Goal: Information Seeking & Learning: Learn about a topic

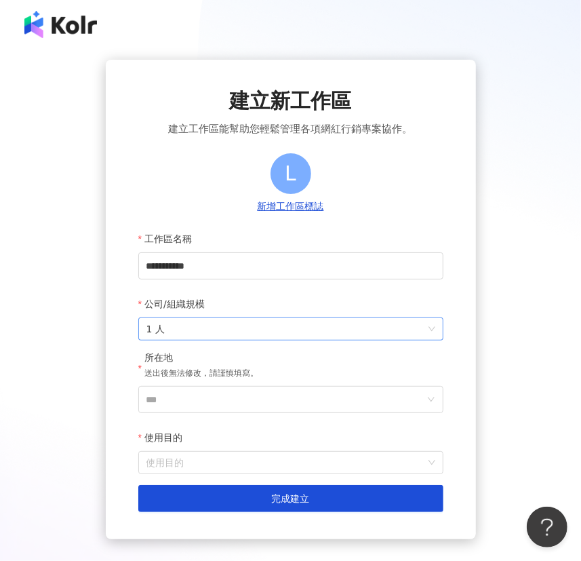
click at [211, 329] on span "1 人" at bounding box center [291, 329] width 289 height 22
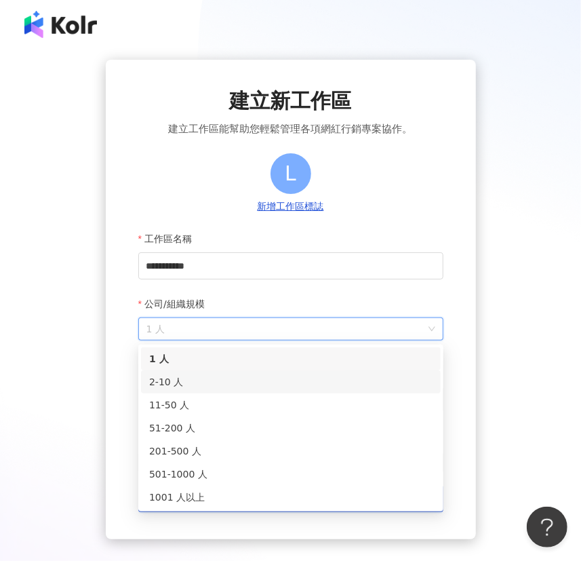
click at [198, 376] on div "2-10 人" at bounding box center [291, 381] width 284 height 15
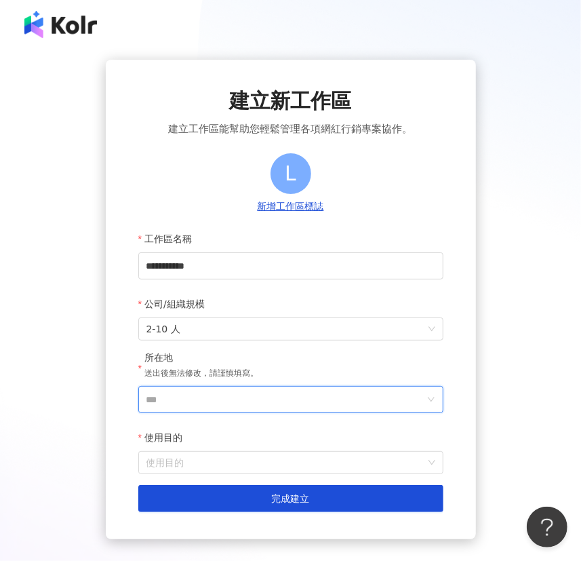
click at [206, 402] on input "***" at bounding box center [286, 400] width 278 height 26
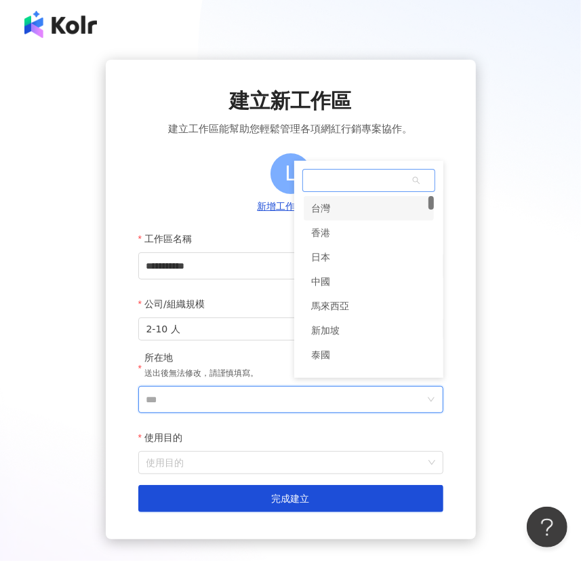
click at [351, 210] on div "台灣" at bounding box center [369, 208] width 130 height 24
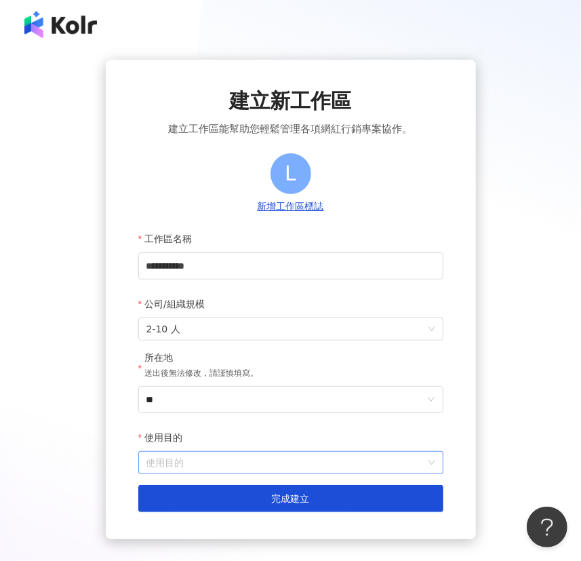
click at [206, 462] on input "使用目的" at bounding box center [291, 463] width 289 height 22
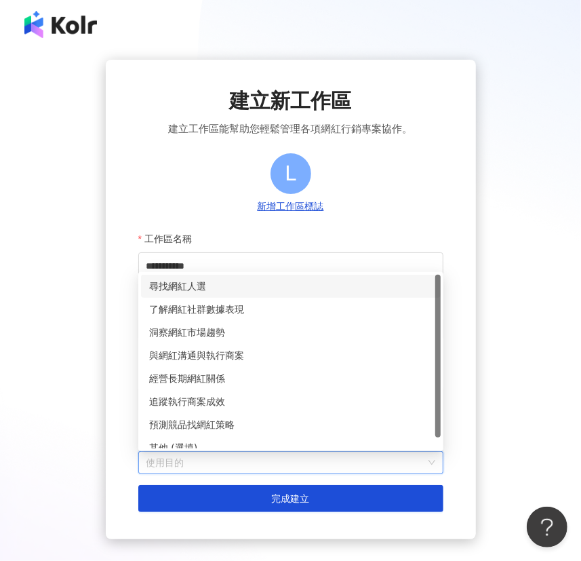
click at [262, 284] on div "尋找網紅人選" at bounding box center [291, 286] width 284 height 15
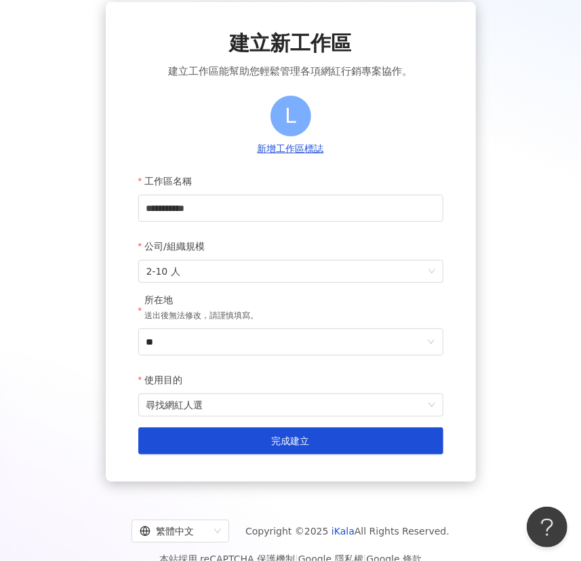
scroll to position [82, 0]
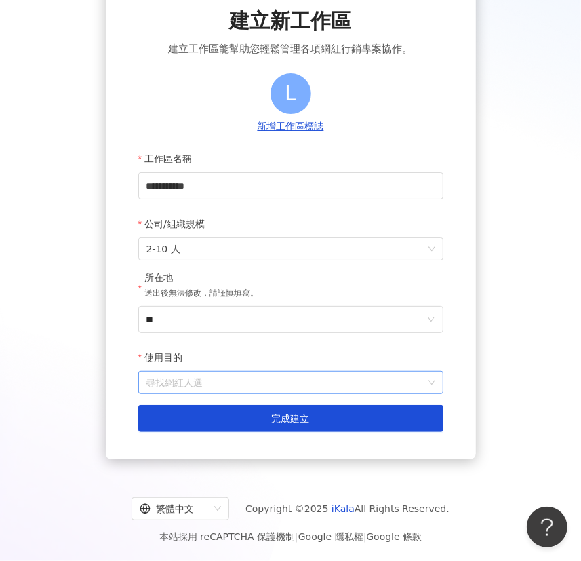
click at [231, 375] on span "尋找網紅人選" at bounding box center [291, 383] width 289 height 22
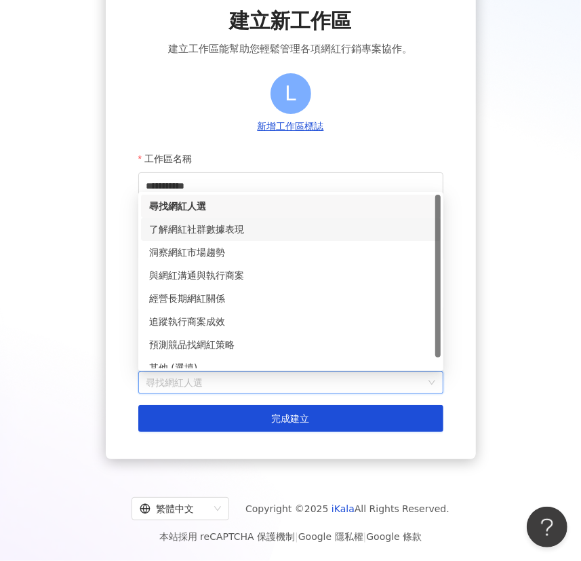
click at [263, 222] on div "了解網紅社群數據表現" at bounding box center [291, 229] width 284 height 15
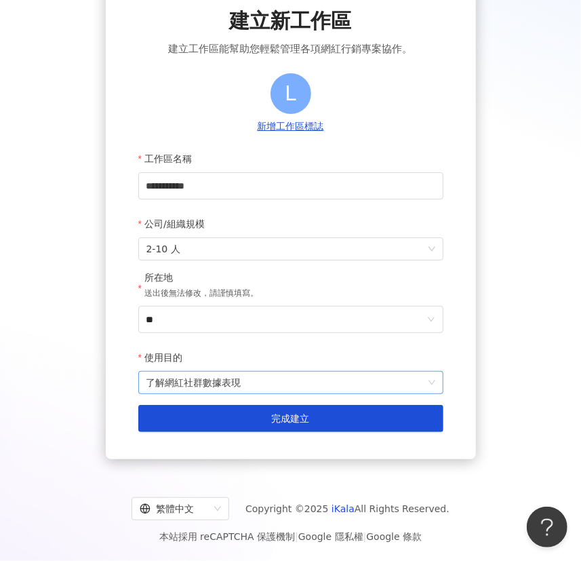
click at [281, 380] on span "了解網紅社群數據表現" at bounding box center [291, 383] width 289 height 22
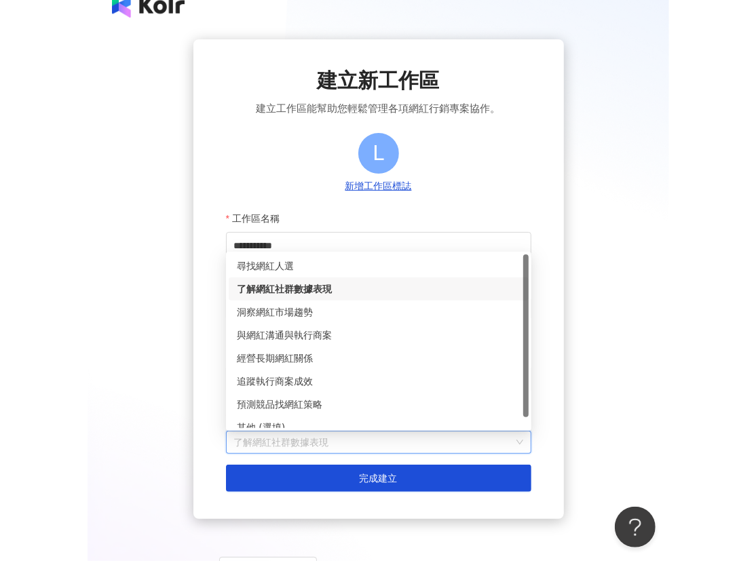
scroll to position [0, 0]
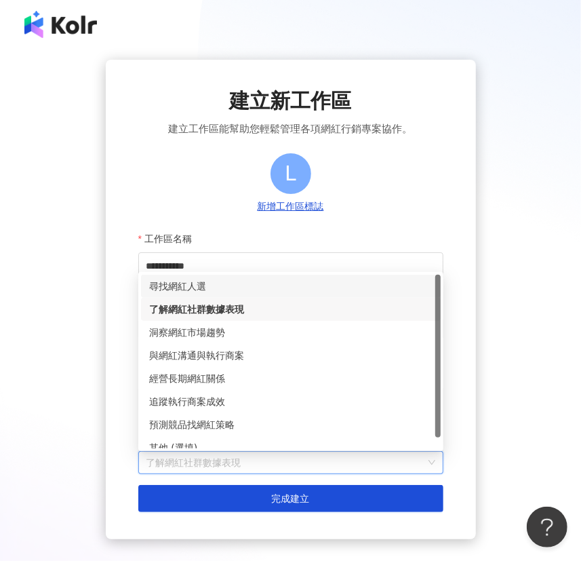
click at [227, 287] on div "尋找網紅人選" at bounding box center [291, 286] width 284 height 15
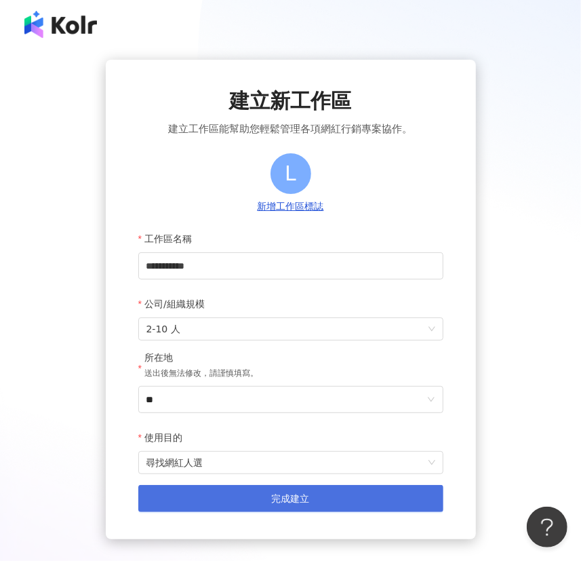
click at [258, 495] on button "完成建立" at bounding box center [290, 498] width 305 height 27
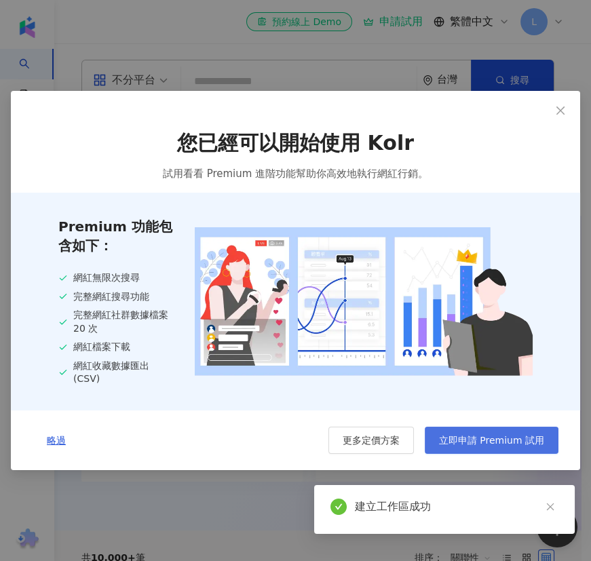
click at [479, 442] on span "立即申請 Premium 試用" at bounding box center [491, 440] width 105 height 11
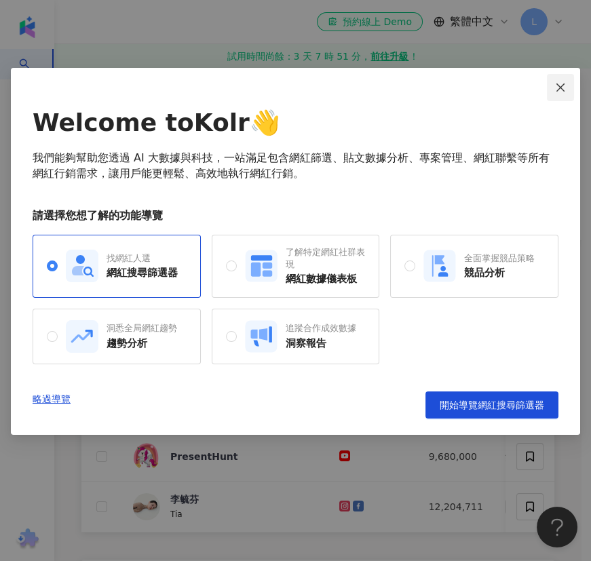
click at [551, 89] on span "Close" at bounding box center [560, 87] width 27 height 11
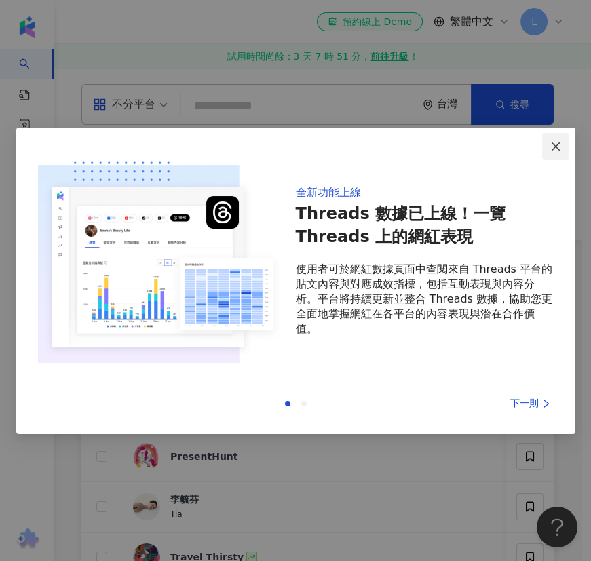
click at [559, 138] on button "Close" at bounding box center [555, 146] width 27 height 27
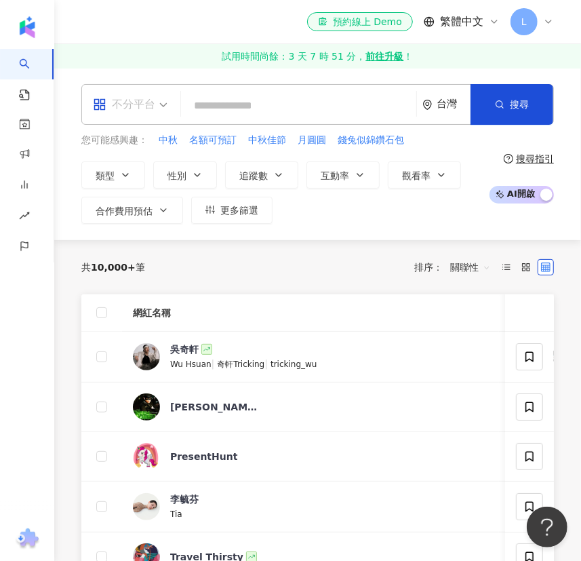
click at [130, 108] on div "不分平台" at bounding box center [124, 105] width 62 height 22
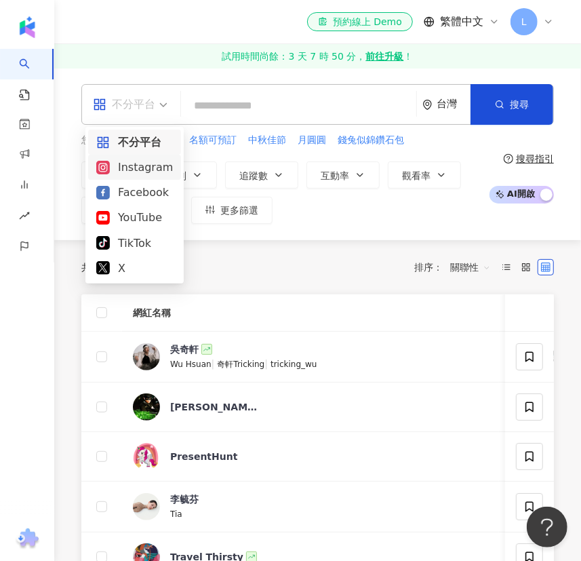
click at [135, 170] on div "Instagram" at bounding box center [134, 167] width 77 height 17
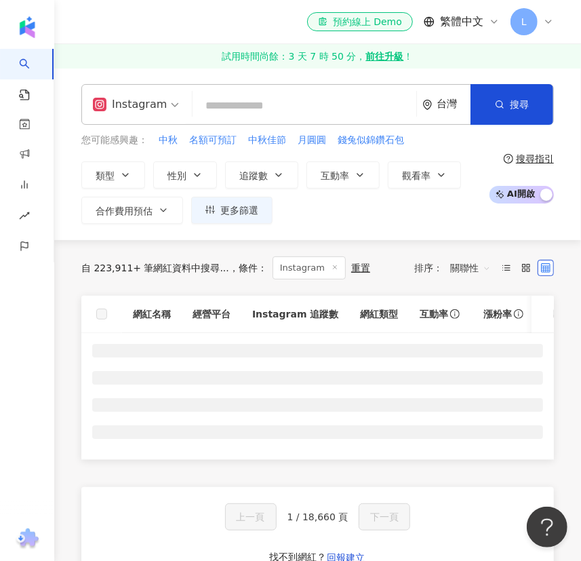
click at [442, 102] on div "台灣" at bounding box center [454, 104] width 34 height 12
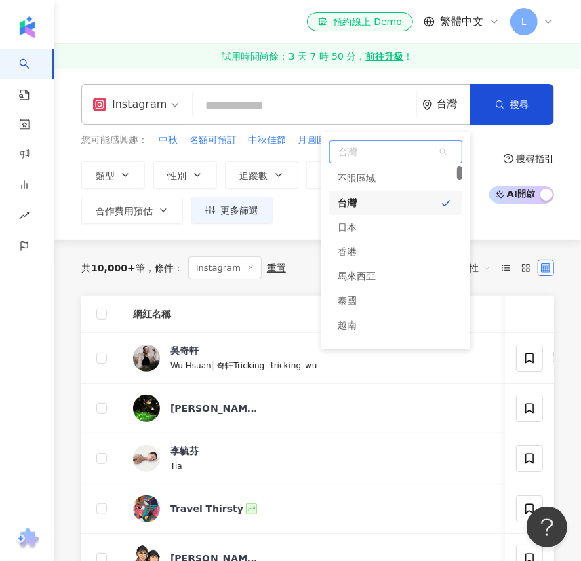
click at [397, 197] on div "台灣" at bounding box center [396, 203] width 133 height 24
click at [563, 155] on div "Instagram 台灣 台灣 台灣 unlimit tw jp 不限區域 台灣 日本 香港 馬來西亞 泰國 越南 新加坡 搜尋 您可能感興趣： 中秋 名額可…" at bounding box center [317, 154] width 527 height 140
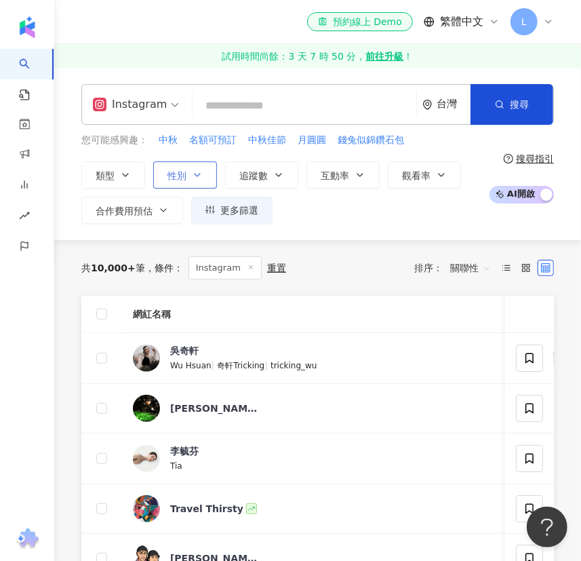
click at [194, 168] on button "性別" at bounding box center [185, 174] width 64 height 27
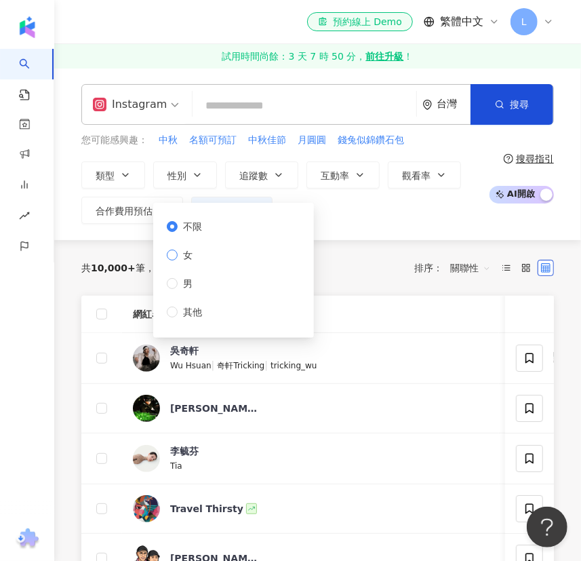
click at [185, 258] on span "女" at bounding box center [188, 255] width 20 height 15
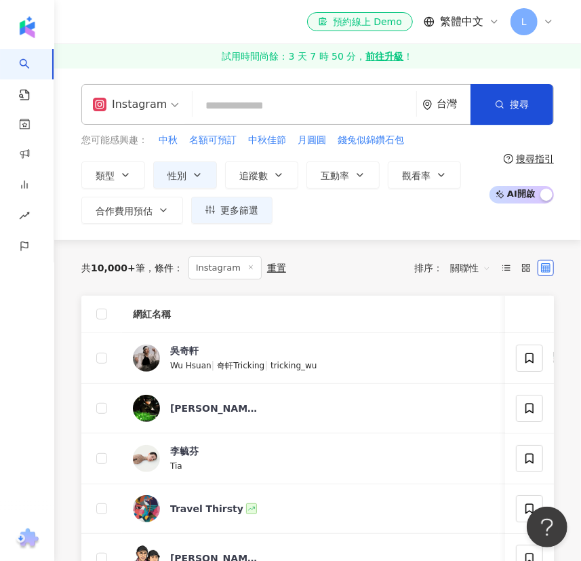
click at [357, 220] on div "類型 性別 追蹤數 互動率 觀看率 合作費用預估 更多篩選 不限 女 男 其他" at bounding box center [281, 192] width 401 height 62
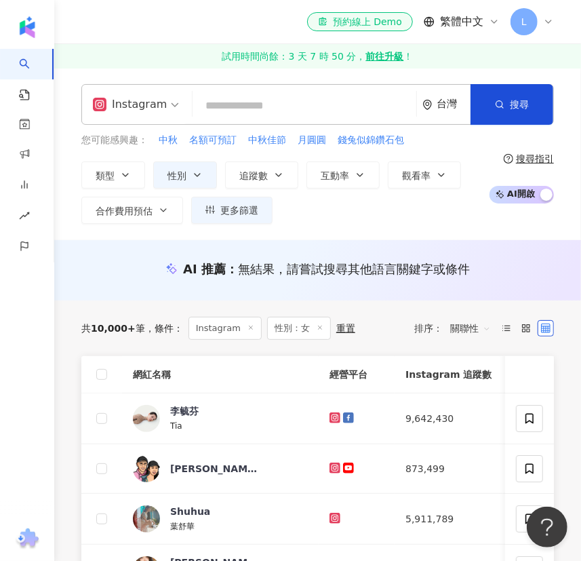
click at [526, 189] on span "AI 開啟 AI 關閉" at bounding box center [522, 195] width 64 height 18
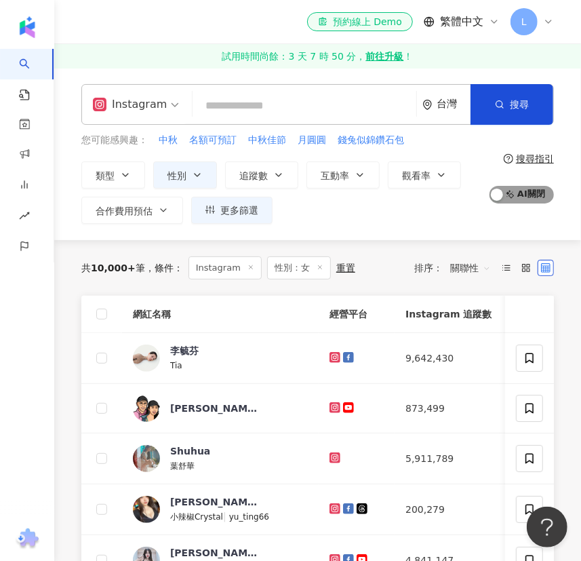
click at [520, 190] on span "AI 開啟 AI 關閉" at bounding box center [522, 195] width 64 height 18
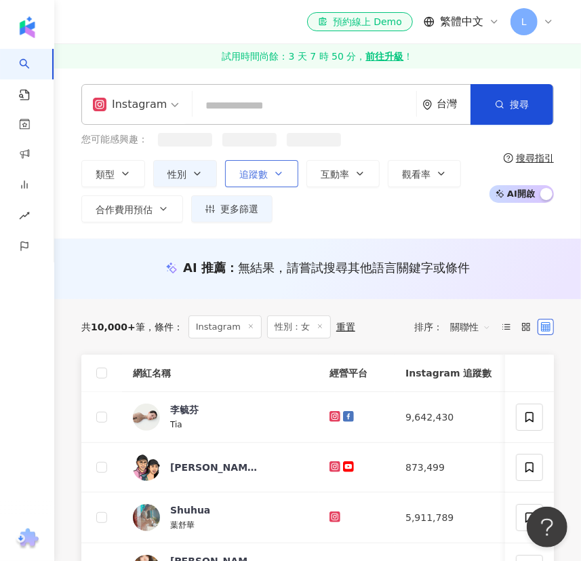
click at [255, 173] on span "追蹤數" at bounding box center [253, 174] width 28 height 11
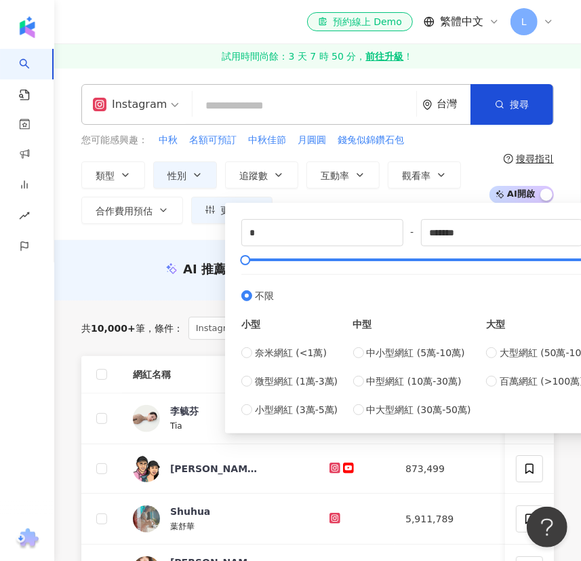
type input "*****"
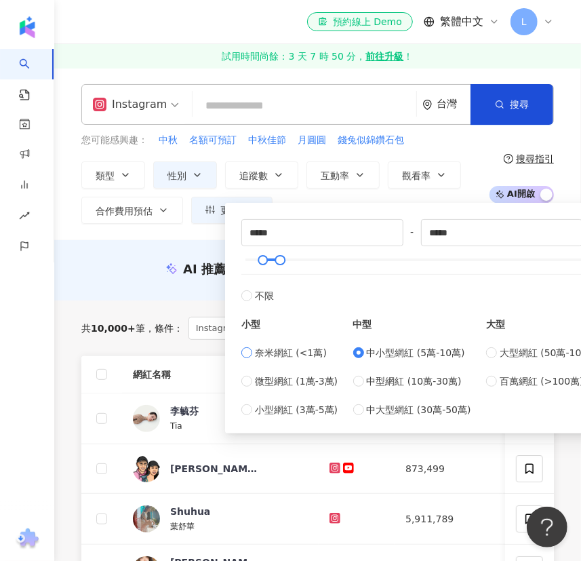
type input "*"
type input "****"
type input "*****"
click at [253, 353] on label "奈米網紅 (<1萬)" at bounding box center [289, 352] width 96 height 15
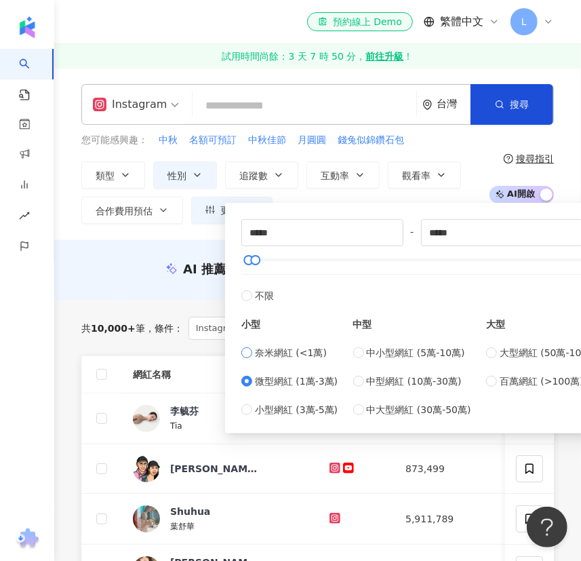
type input "*"
type input "****"
click at [245, 374] on label "微型網紅 (1萬-3萬)" at bounding box center [289, 381] width 96 height 15
type input "*****"
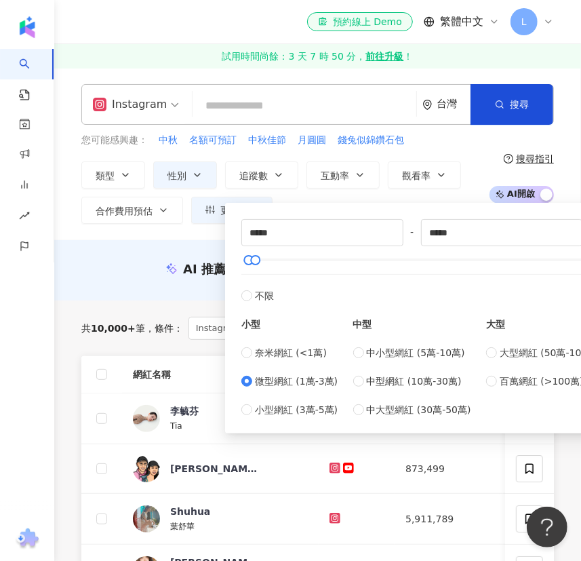
drag, startPoint x: 402, startPoint y: 208, endPoint x: 174, endPoint y: 305, distance: 247.7
click at [249, 182] on div "類型 性別 追蹤數 互動率 觀看率 合作費用預估 更多篩選 不限 女 男 其他 ***** - ***** 不限 小型 奈米網紅 (<1萬) 微型網紅 (1萬…" at bounding box center [281, 192] width 401 height 62
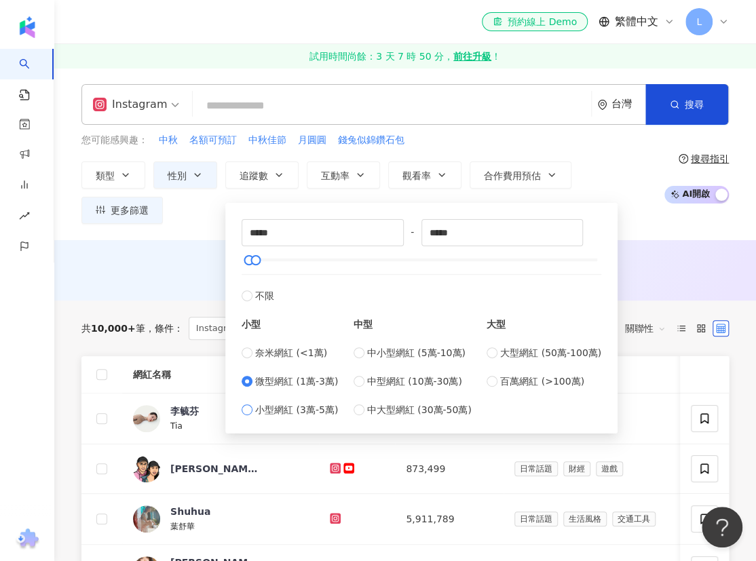
type input "*****"
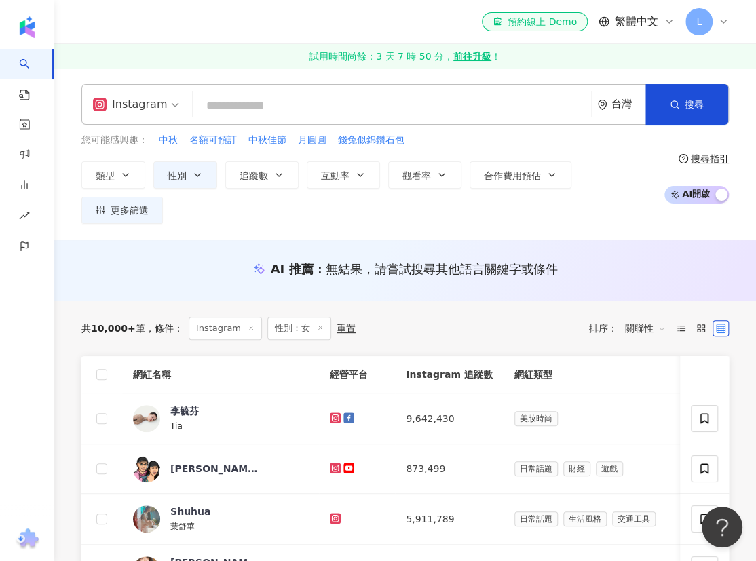
click at [581, 223] on div "您可能感興趣： 中秋 名額可預訂 中秋佳節 月圓圓 錢兔似錦鑽石包 類型 性別 追蹤數 互動率 觀看率 合作費用預估 更多篩選 不限 女 男 其他 *****…" at bounding box center [404, 178] width 647 height 91
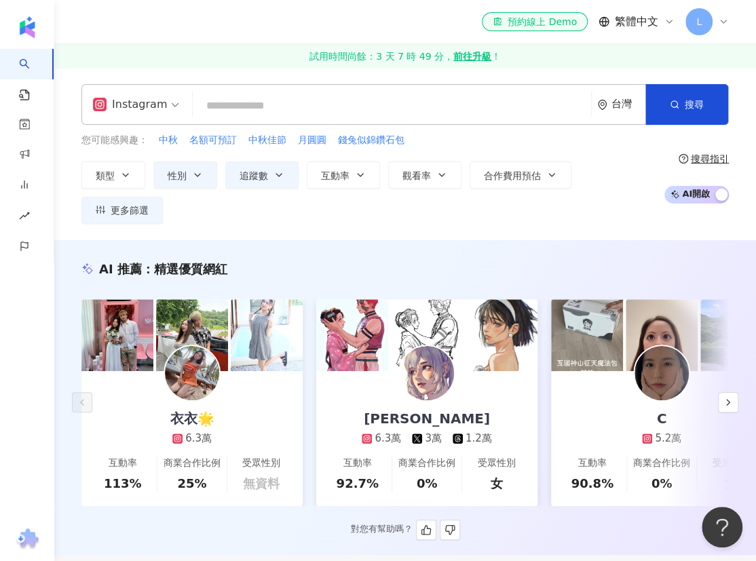
click at [174, 438] on icon at bounding box center [177, 438] width 10 height 10
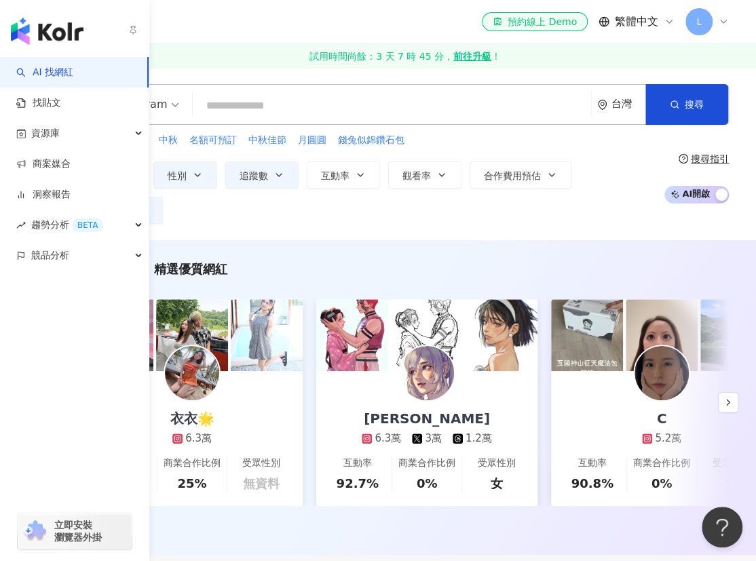
click at [31, 35] on img "button" at bounding box center [47, 31] width 73 height 27
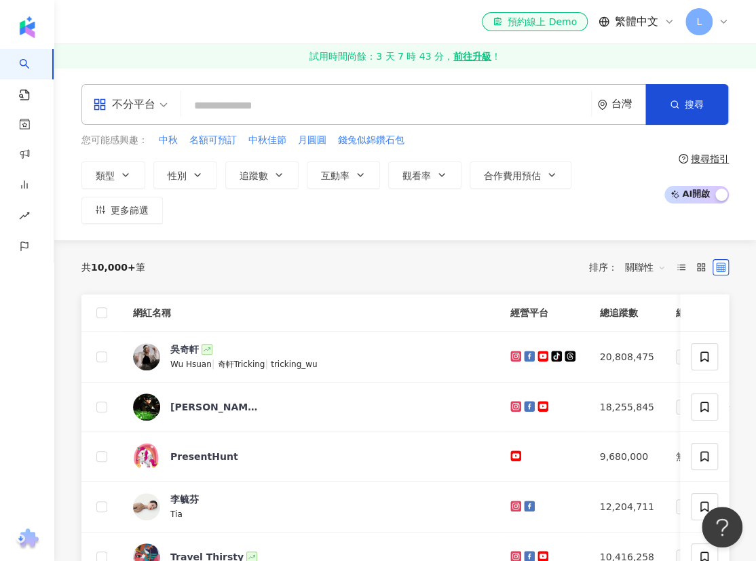
click at [359, 31] on div "el-icon-cs 預約線上 Demo 繁體中文 L" at bounding box center [404, 21] width 647 height 43
click at [581, 24] on icon at bounding box center [723, 21] width 11 height 11
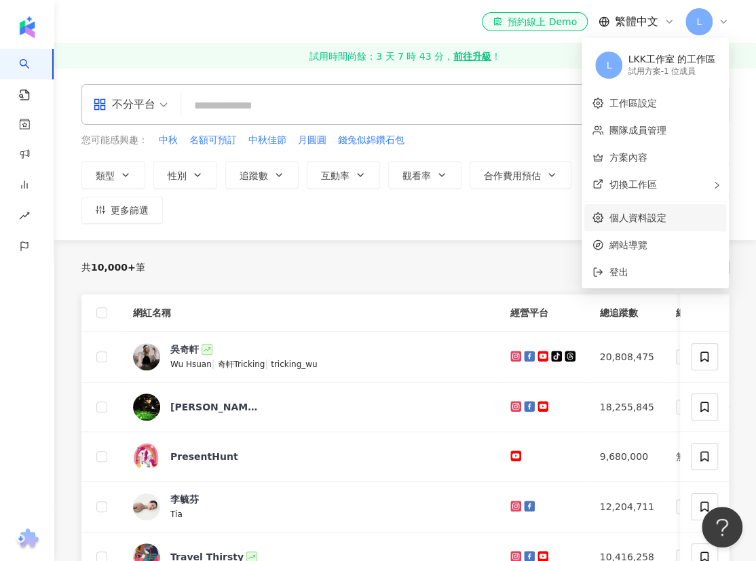
click at [581, 216] on link "個人資料設定" at bounding box center [636, 217] width 57 height 11
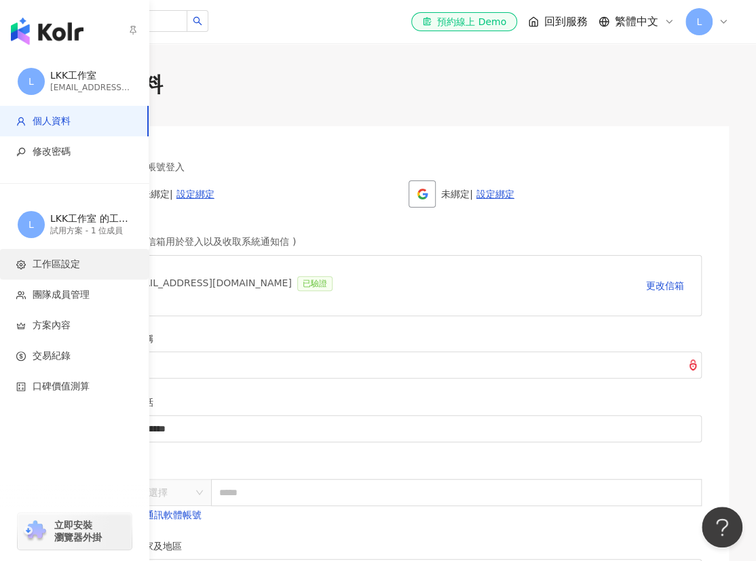
click at [63, 264] on span "工作區設定" at bounding box center [56, 265] width 47 height 14
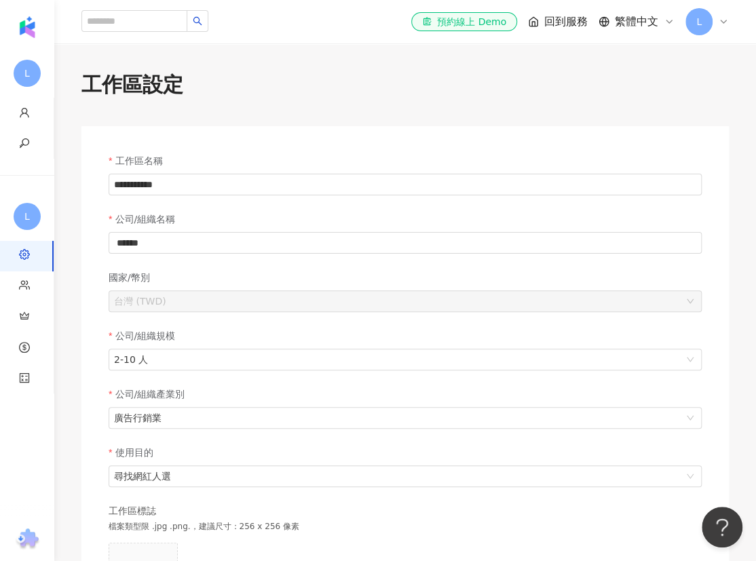
click at [286, 144] on div "**********" at bounding box center [404, 420] width 647 height 589
click at [324, 93] on div "工作區設定" at bounding box center [404, 85] width 647 height 28
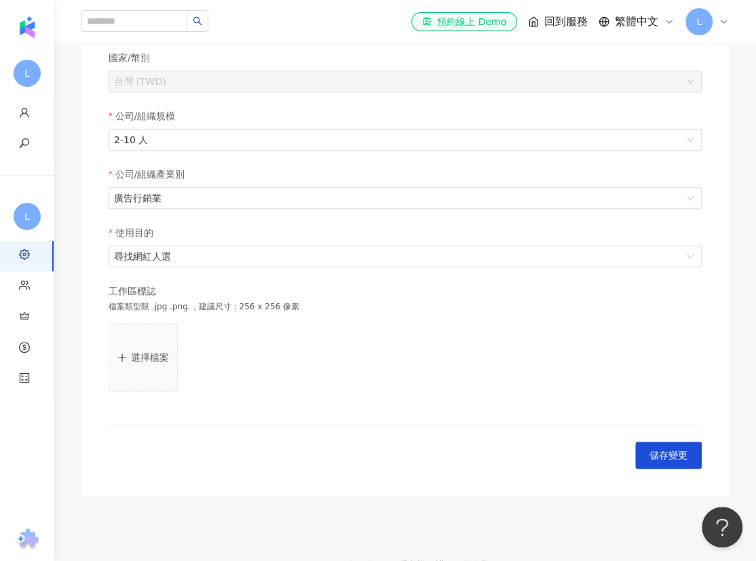
scroll to position [310, 0]
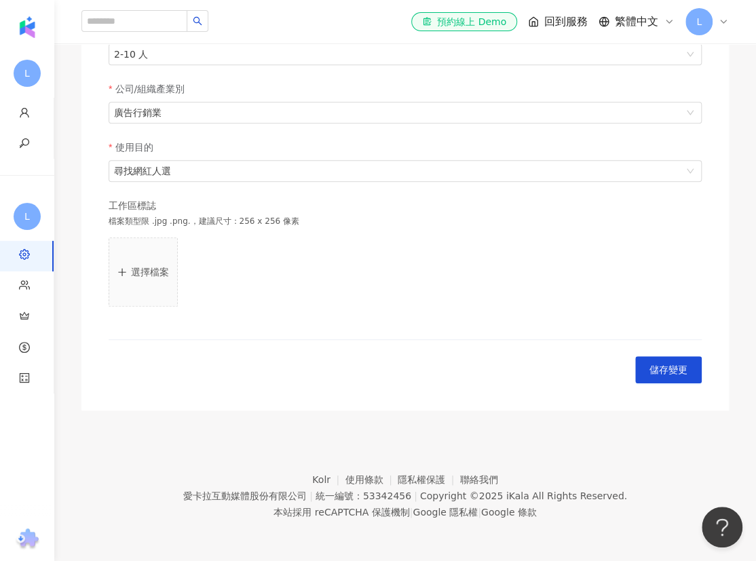
click at [441, 277] on form "**********" at bounding box center [405, 115] width 593 height 535
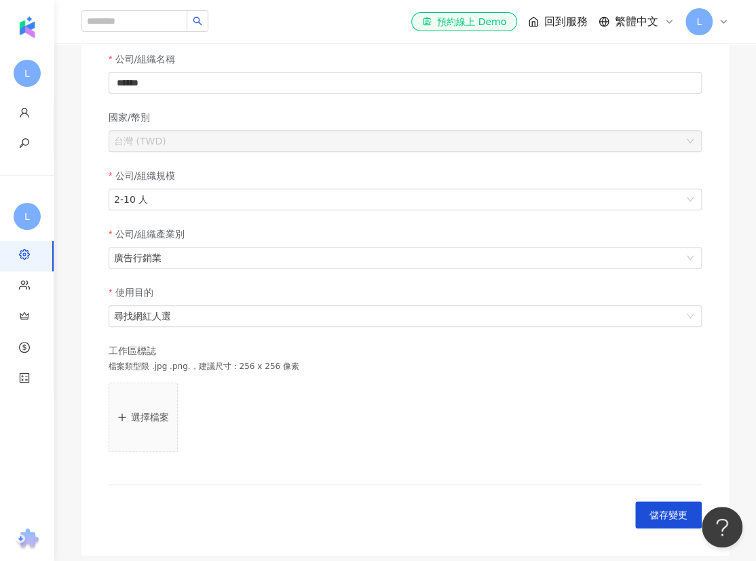
scroll to position [0, 0]
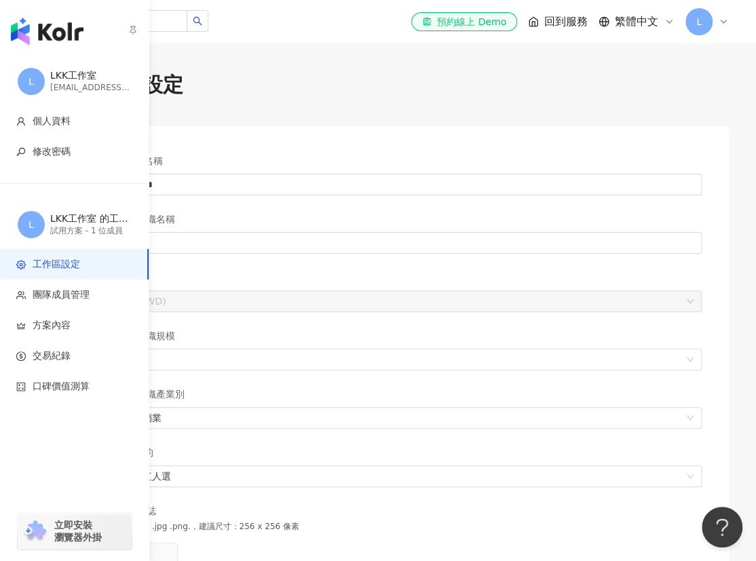
click at [50, 32] on img "button" at bounding box center [47, 31] width 73 height 27
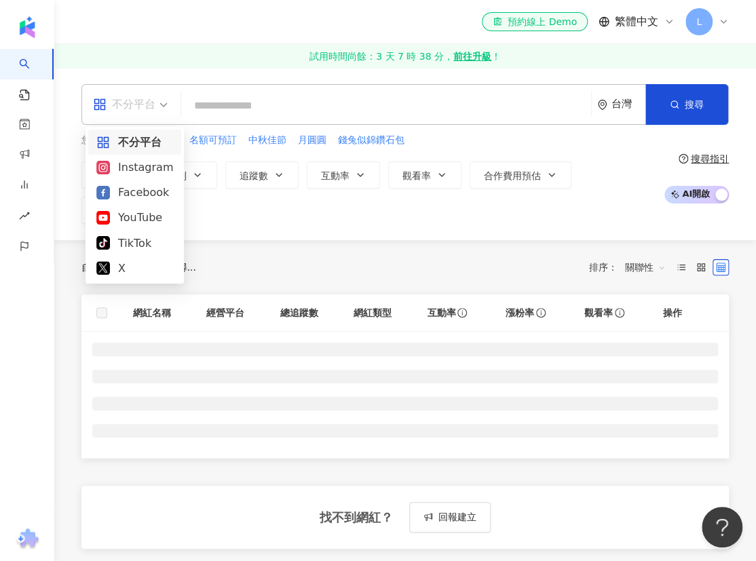
click at [134, 109] on div "不分平台" at bounding box center [124, 105] width 62 height 22
click at [133, 173] on div "Instagram" at bounding box center [134, 167] width 77 height 17
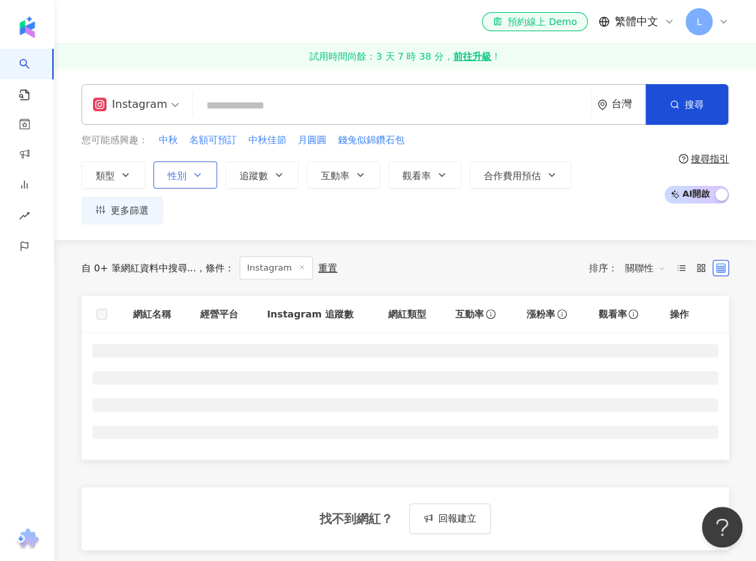
click at [176, 175] on span "性別" at bounding box center [177, 175] width 19 height 11
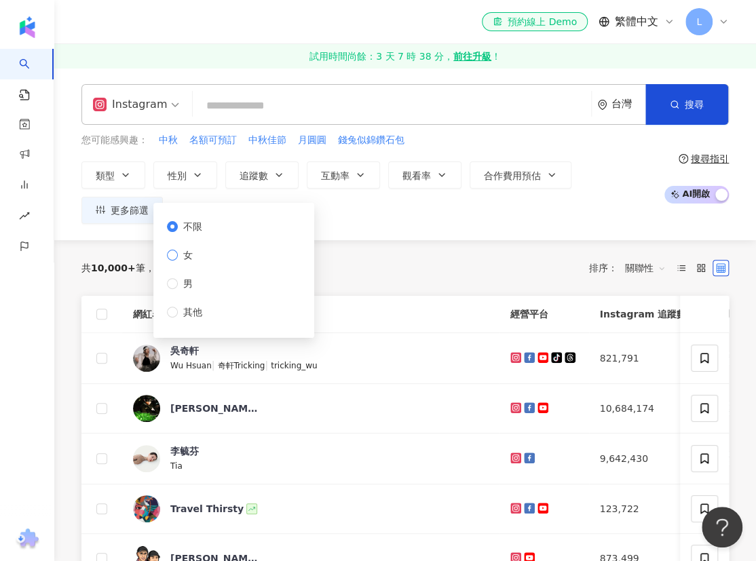
click at [180, 254] on span "女" at bounding box center [188, 255] width 20 height 15
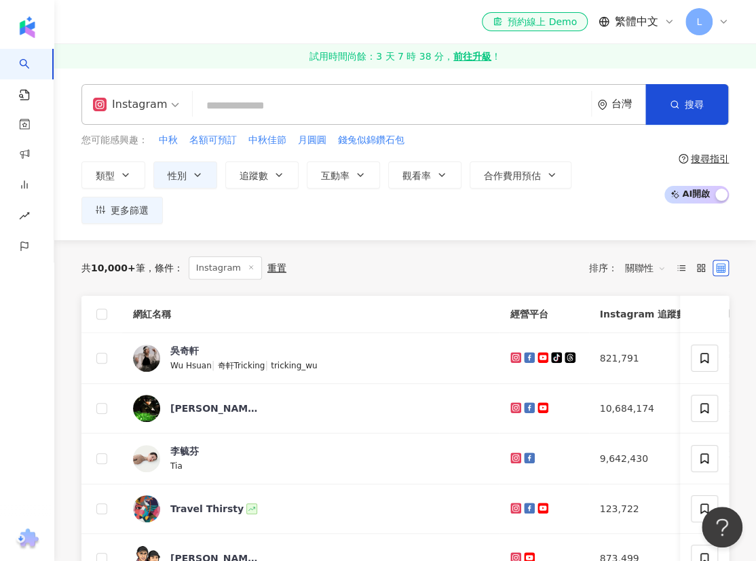
click at [361, 228] on div "Instagram 台灣 搜尋 您可能感興趣： 中秋 名額可預訂 中秋佳節 月圓圓 錢兔似錦鑽石包 類型 性別 追蹤數 互動率 觀看率 合作費用預估 更多篩選…" at bounding box center [404, 154] width 701 height 172
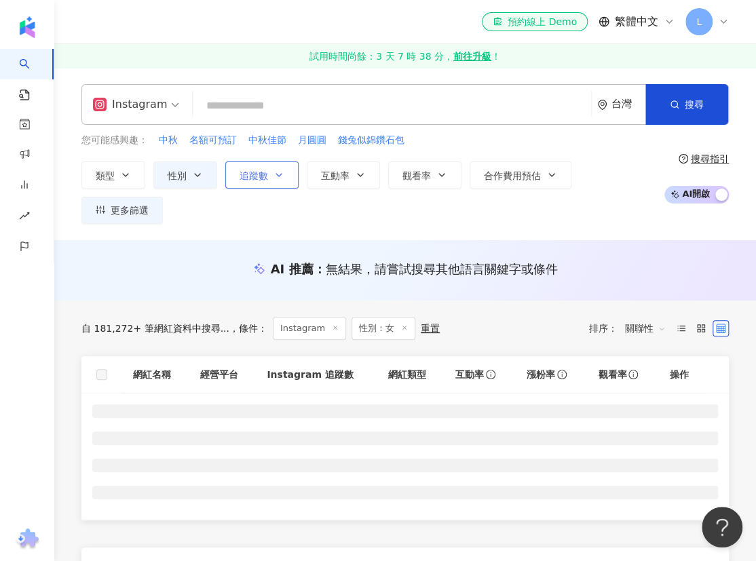
click at [260, 177] on span "追蹤數" at bounding box center [253, 175] width 28 height 11
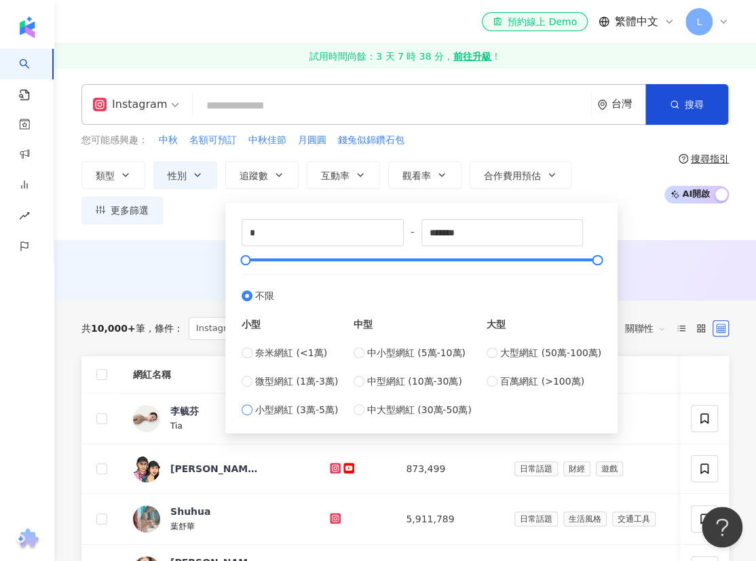
click at [258, 410] on span "小型網紅 (3萬-5萬)" at bounding box center [296, 409] width 83 height 15
type input "*****"
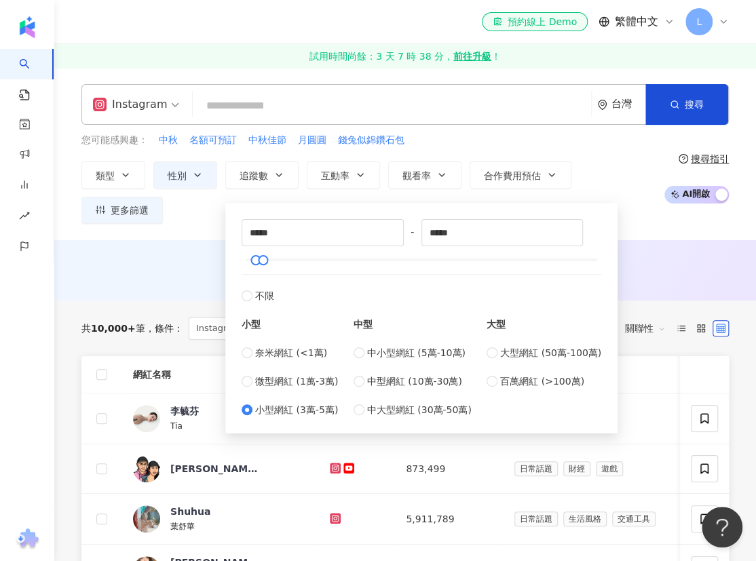
click at [581, 178] on div "類型 性別 追蹤數 互動率 觀看率 合作費用預估 更多篩選 不限 女 男 其他 ***** - ***** 不限 小型 奈米網紅 (<1萬) 微型網紅 (1萬…" at bounding box center [368, 192] width 575 height 62
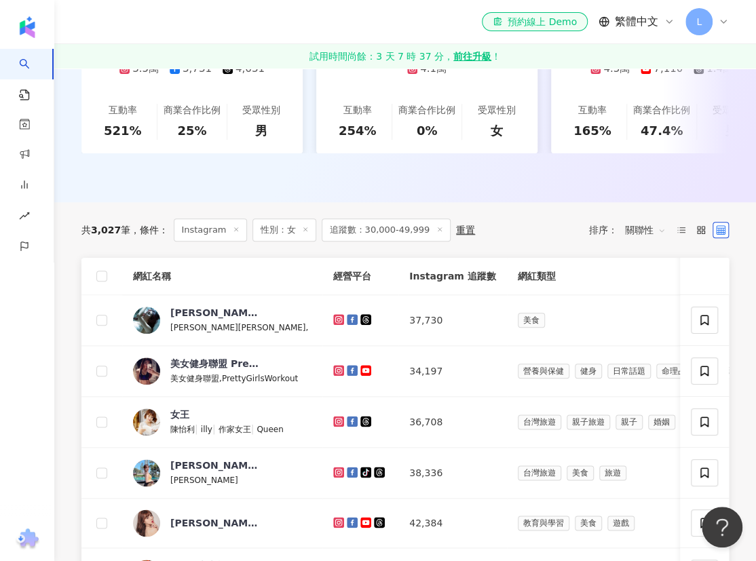
scroll to position [555, 0]
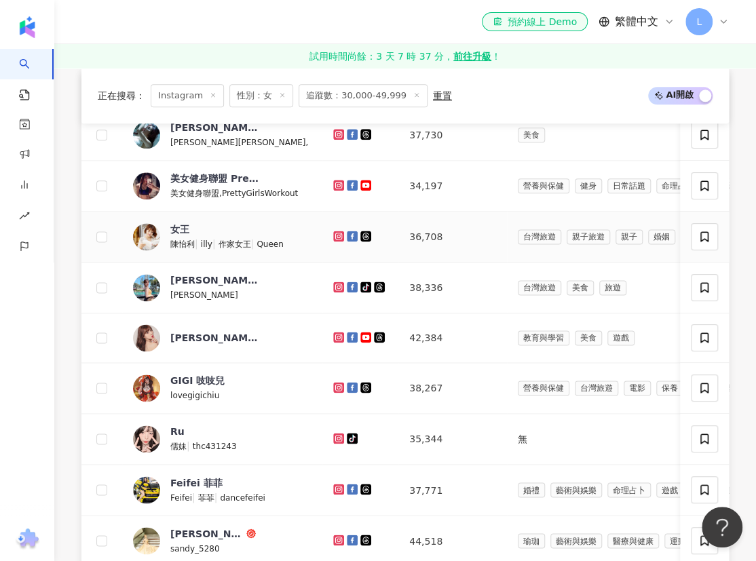
drag, startPoint x: 179, startPoint y: 237, endPoint x: 409, endPoint y: 249, distance: 230.3
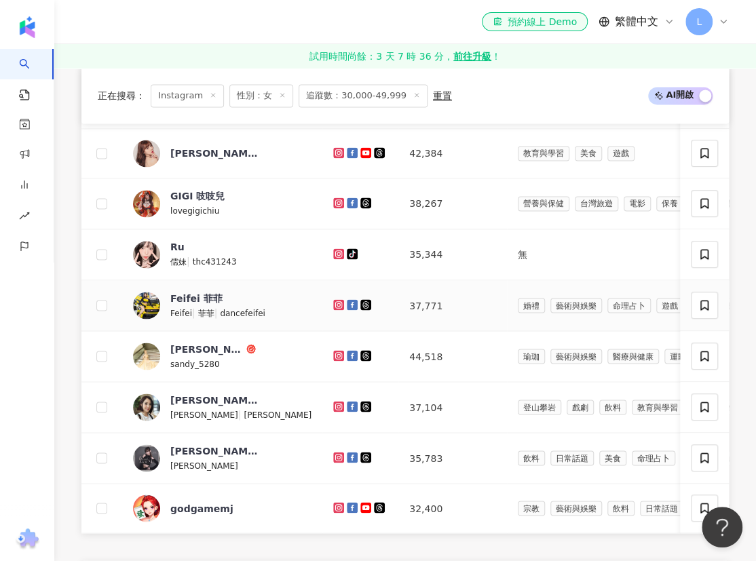
scroll to position [925, 0]
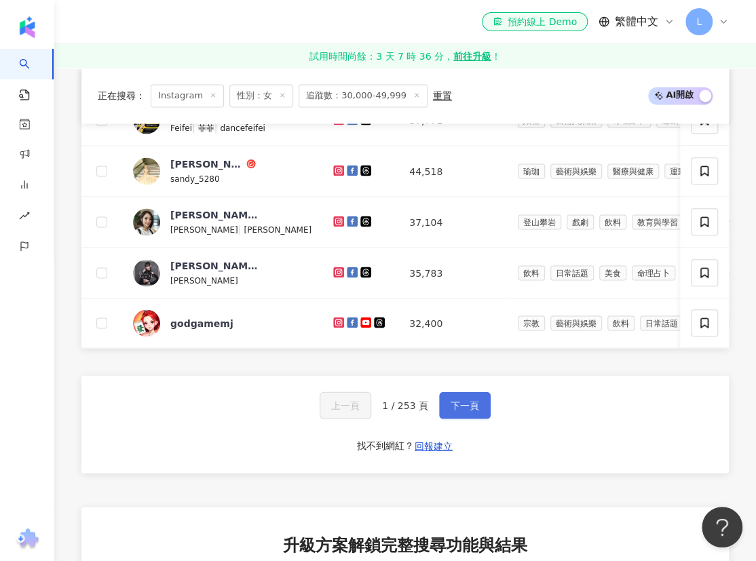
click at [482, 419] on button "下一頁" at bounding box center [465, 404] width 52 height 27
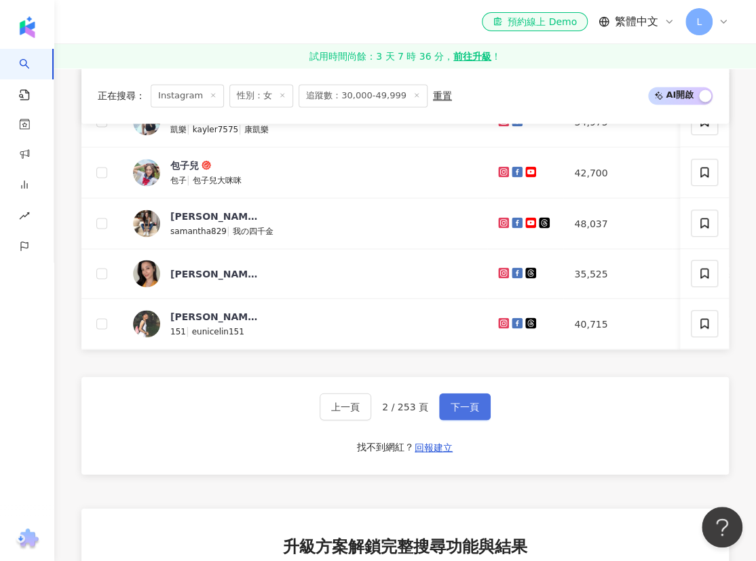
click at [456, 412] on span "下一頁" at bounding box center [464, 406] width 28 height 11
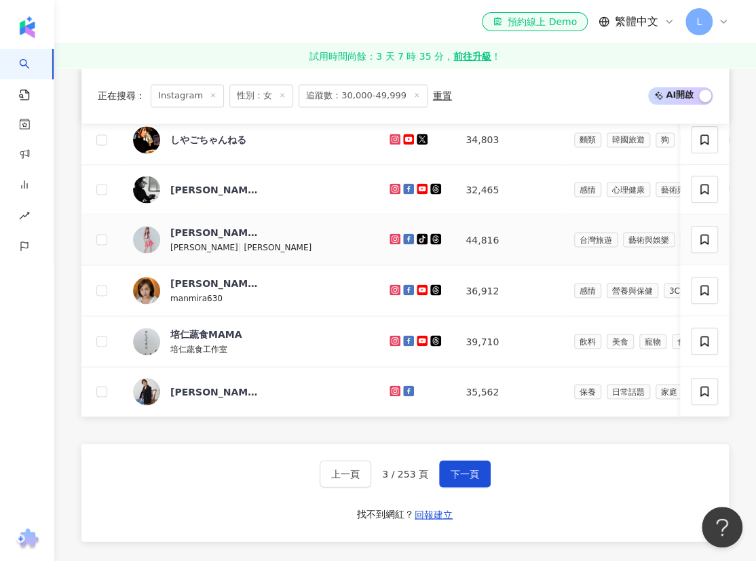
scroll to position [885, 0]
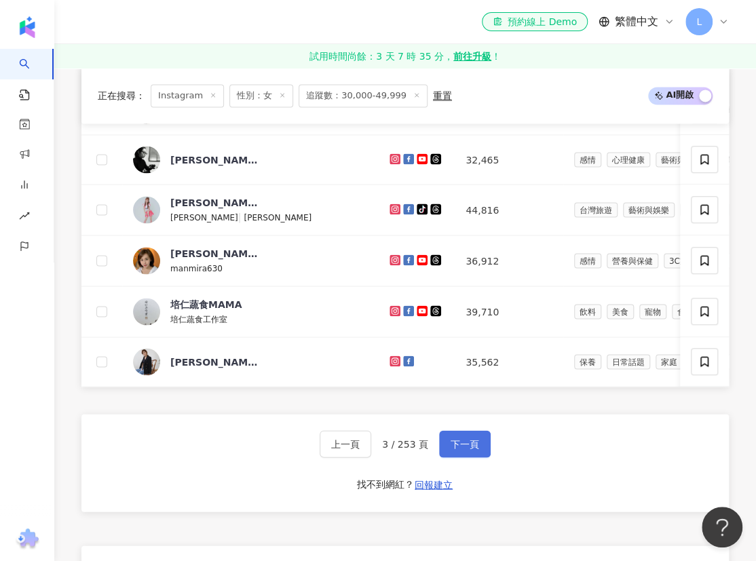
click at [471, 449] on span "下一頁" at bounding box center [464, 443] width 28 height 11
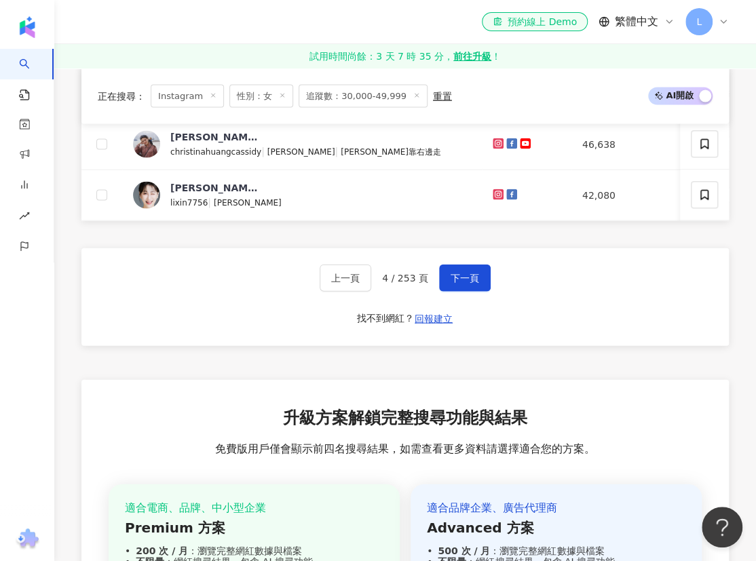
scroll to position [1070, 0]
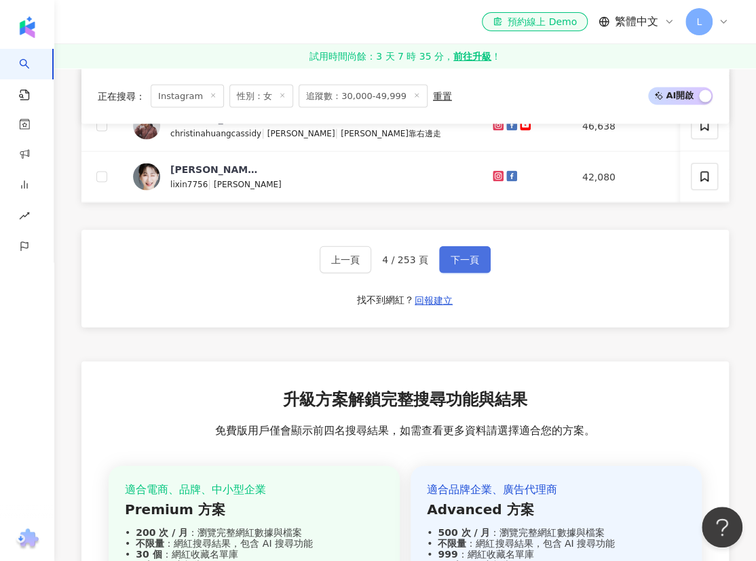
click at [465, 265] on span "下一頁" at bounding box center [464, 259] width 28 height 11
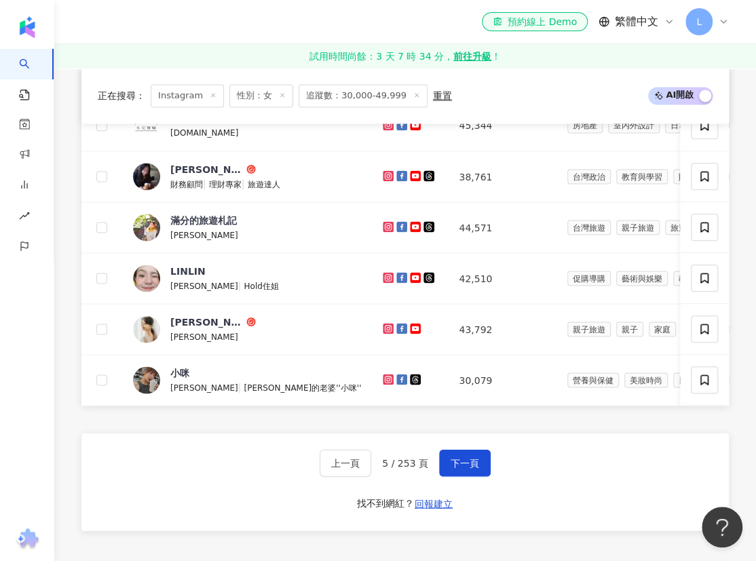
scroll to position [885, 0]
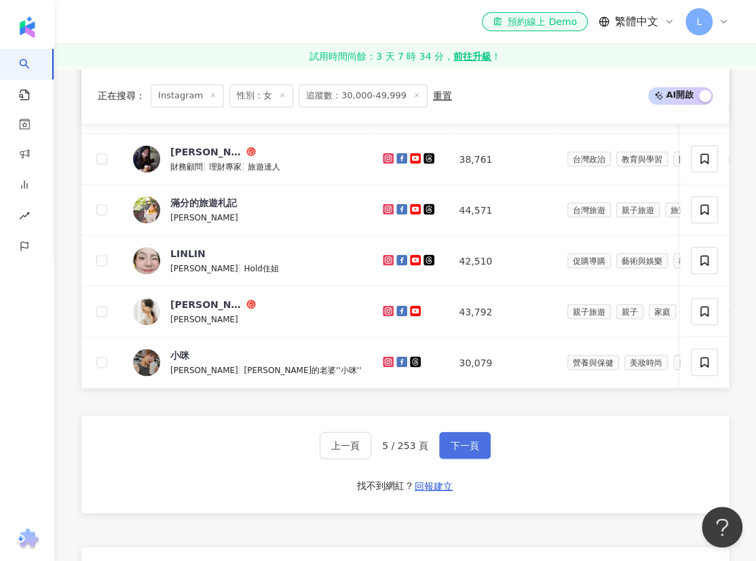
click at [459, 450] on span "下一頁" at bounding box center [464, 445] width 28 height 11
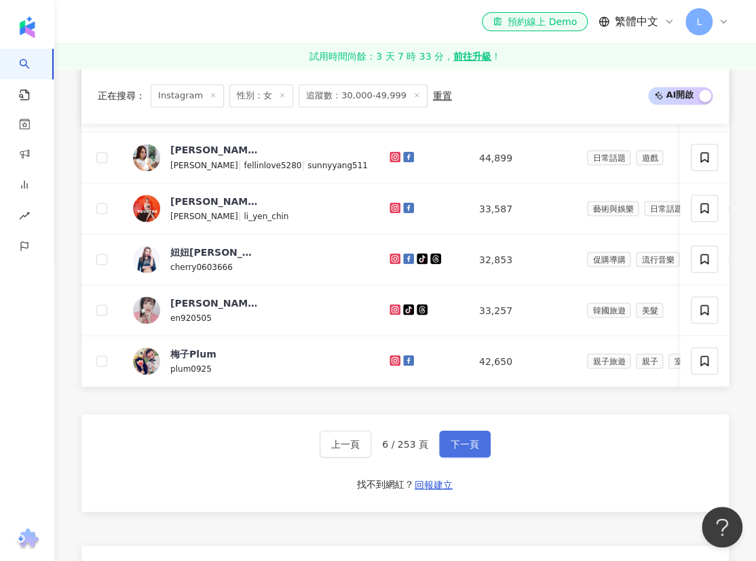
click at [463, 449] on span "下一頁" at bounding box center [464, 443] width 28 height 11
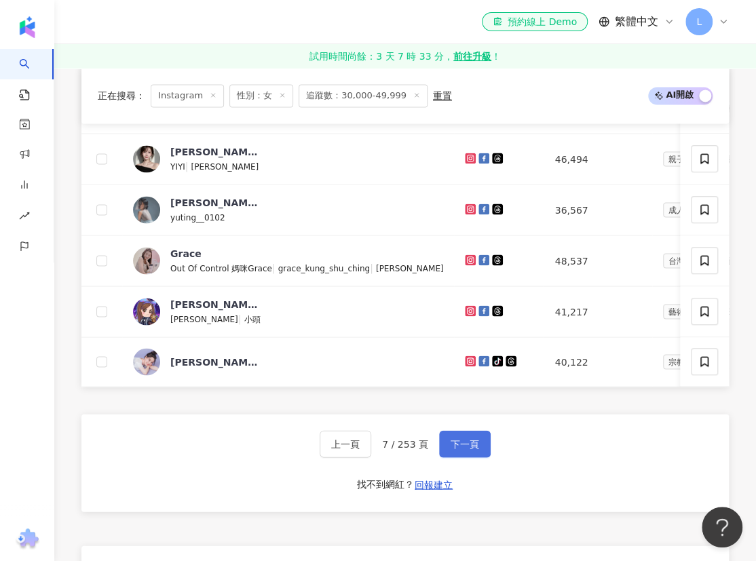
click at [470, 449] on span "下一頁" at bounding box center [464, 443] width 28 height 11
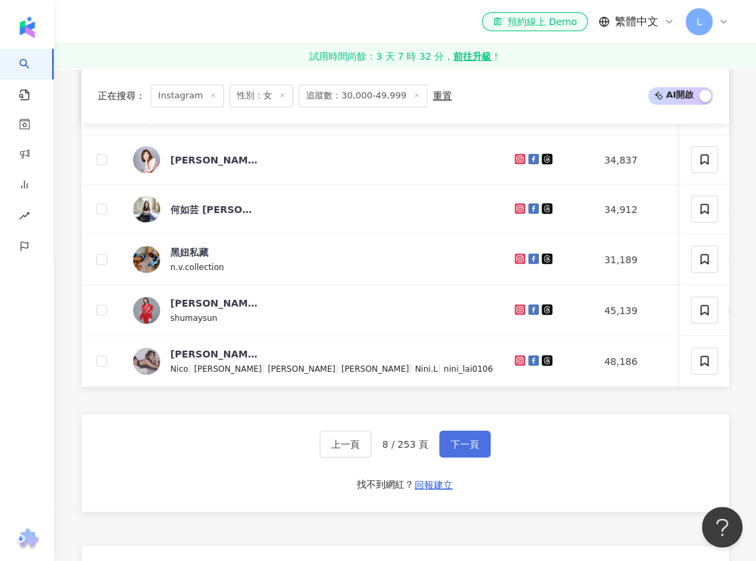
click at [467, 449] on span "下一頁" at bounding box center [464, 443] width 28 height 11
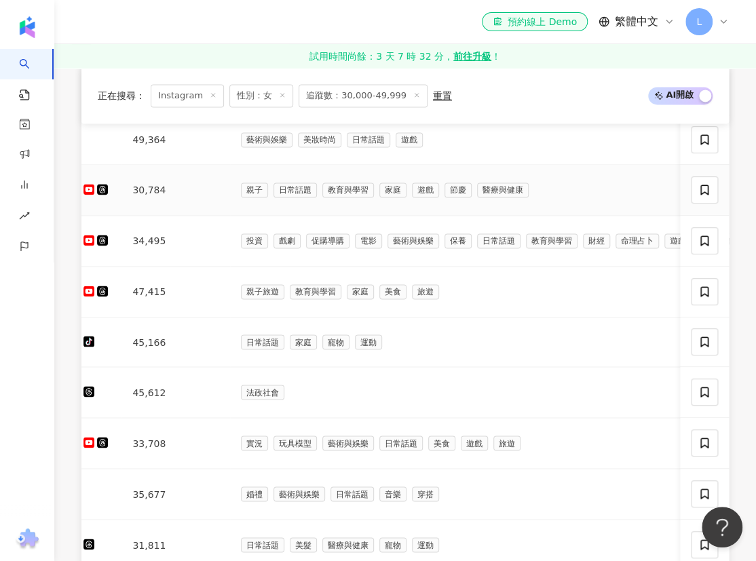
scroll to position [0, 0]
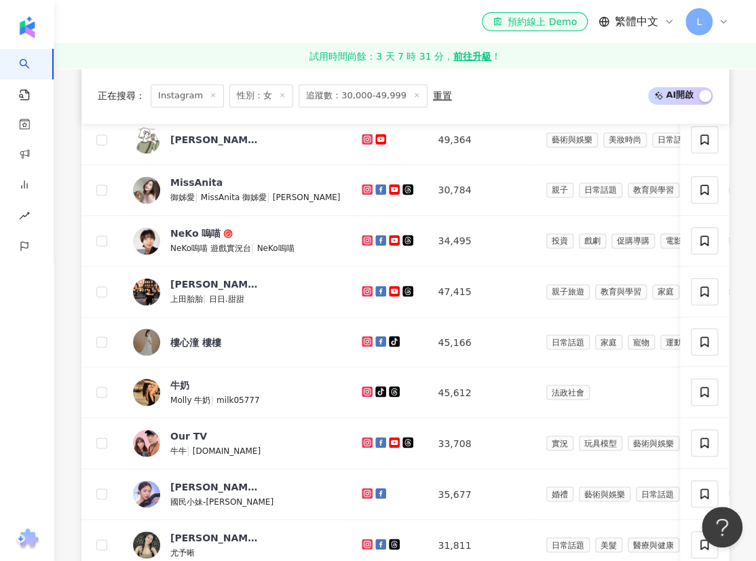
click at [581, 347] on div "正在搜尋 ： Instagram 性別：女 追蹤數：30,000-49,999 重置 AI 開啟 AI 關閉 網紅名稱 經營平台 Instagram 追蹤數 …" at bounding box center [404, 469] width 701 height 1194
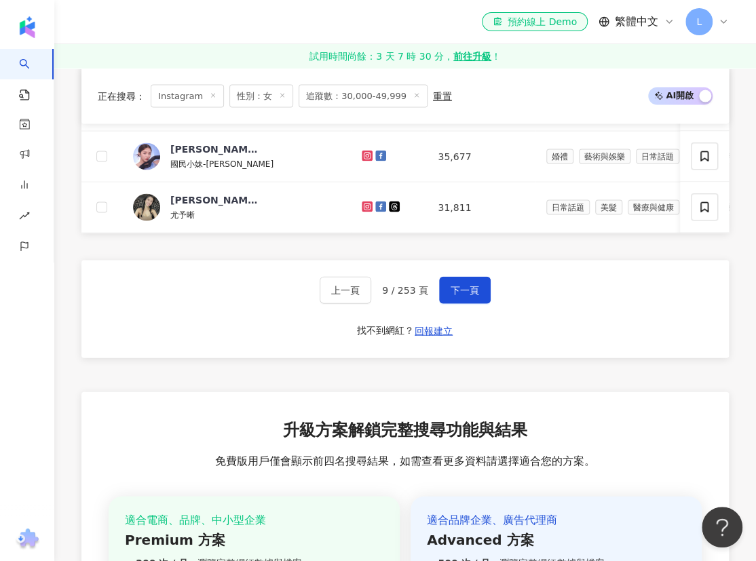
scroll to position [1070, 0]
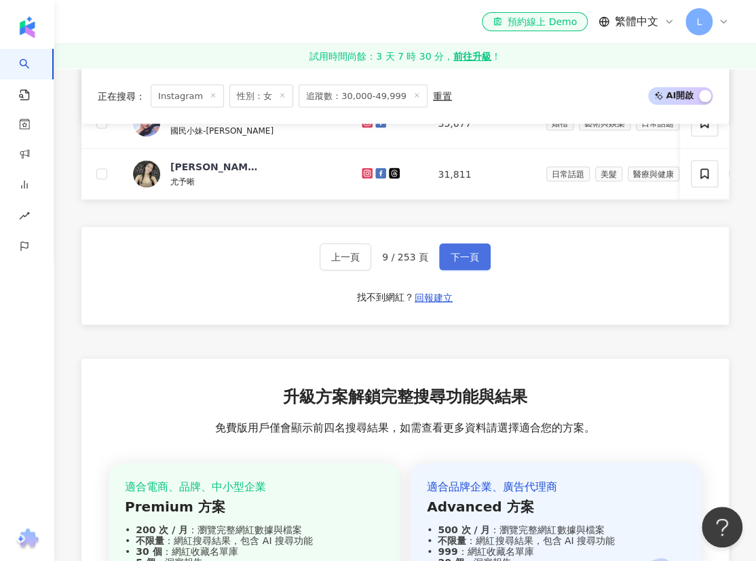
click at [452, 263] on span "下一頁" at bounding box center [464, 257] width 28 height 11
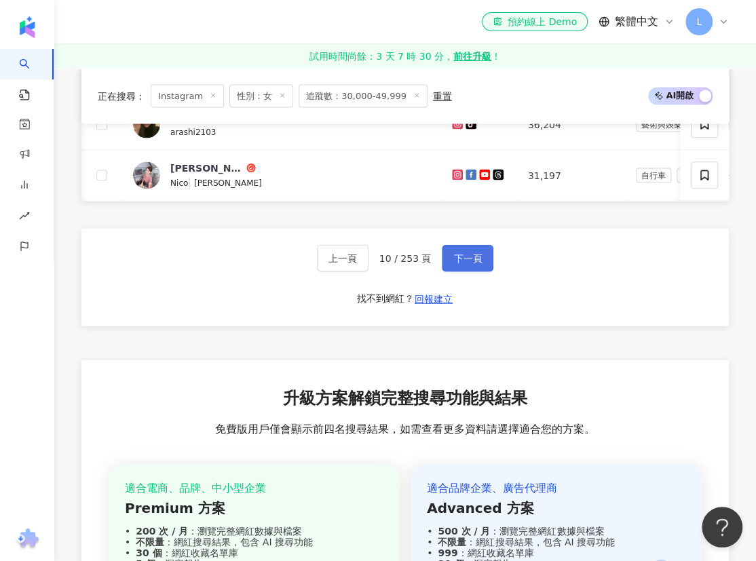
click at [448, 271] on button "下一頁" at bounding box center [468, 258] width 52 height 27
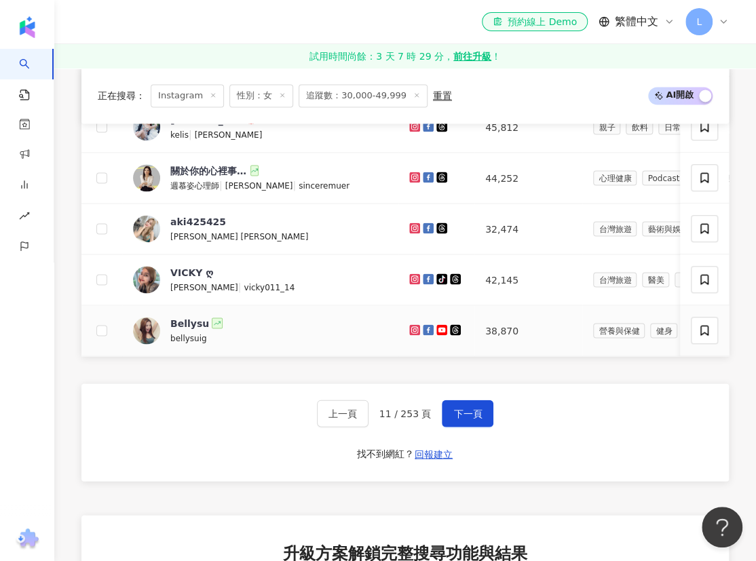
scroll to position [885, 0]
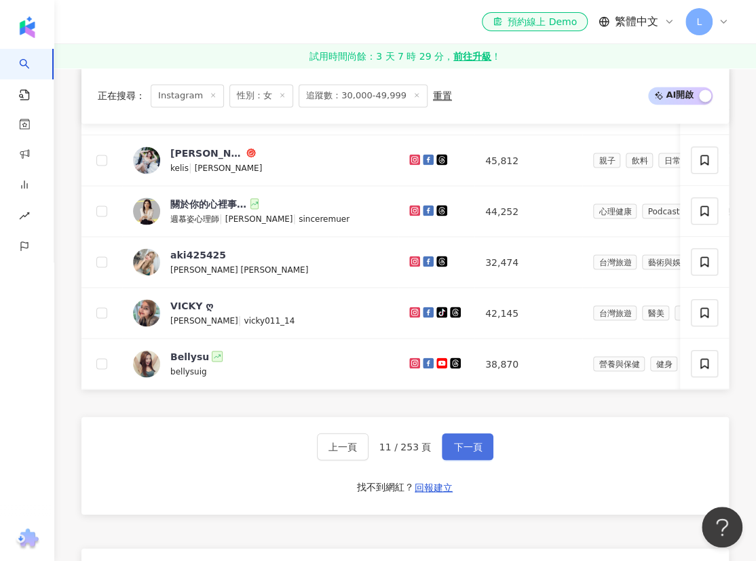
click at [463, 452] on span "下一頁" at bounding box center [467, 446] width 28 height 11
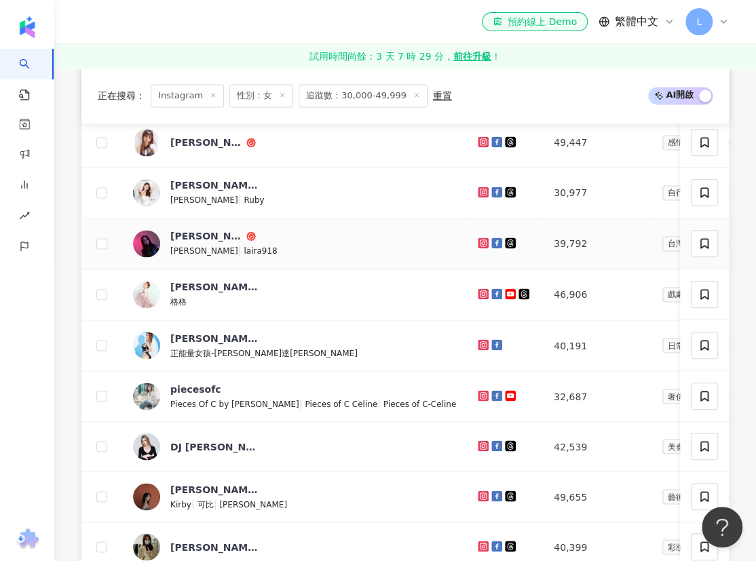
scroll to position [515, 0]
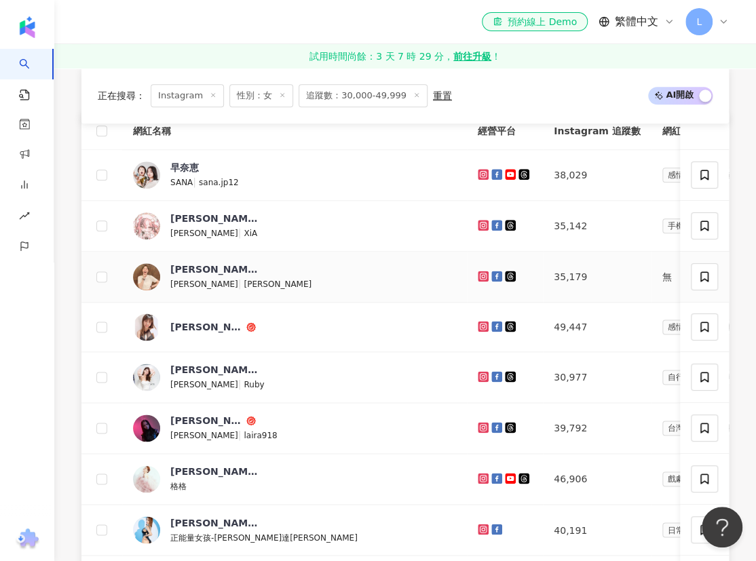
drag, startPoint x: 423, startPoint y: 250, endPoint x: 333, endPoint y: 277, distance: 94.0
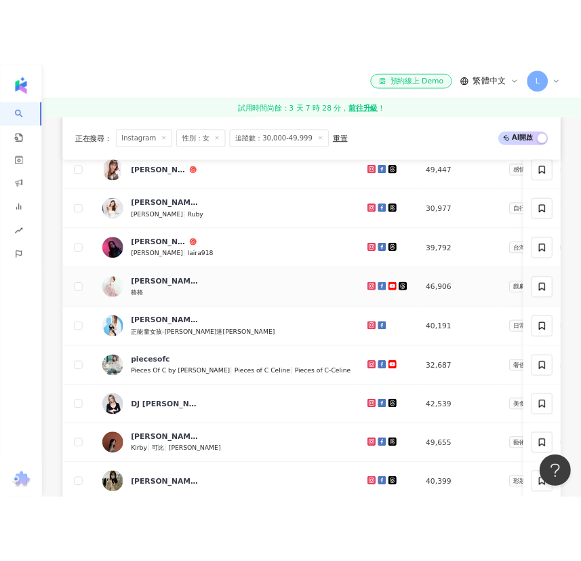
scroll to position [885, 0]
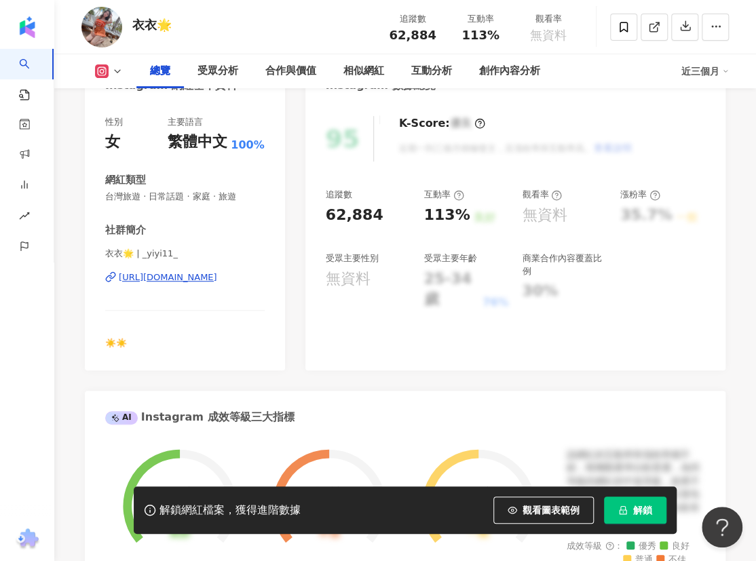
scroll to position [185, 0]
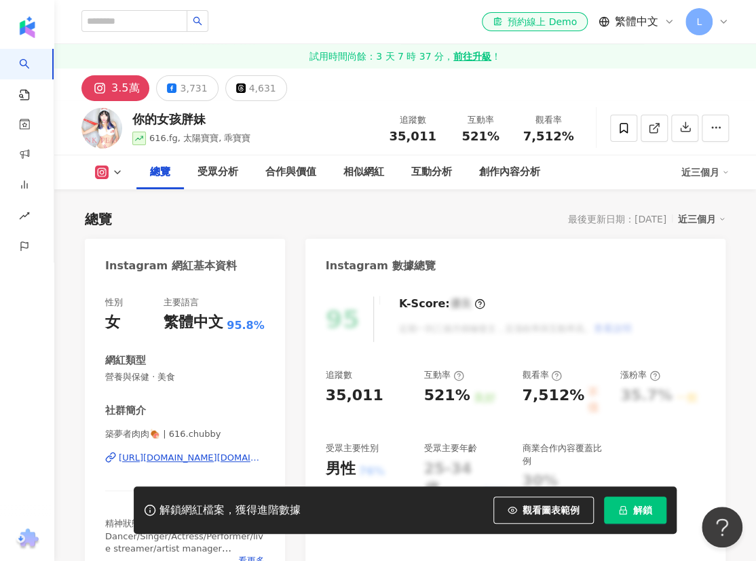
scroll to position [185, 0]
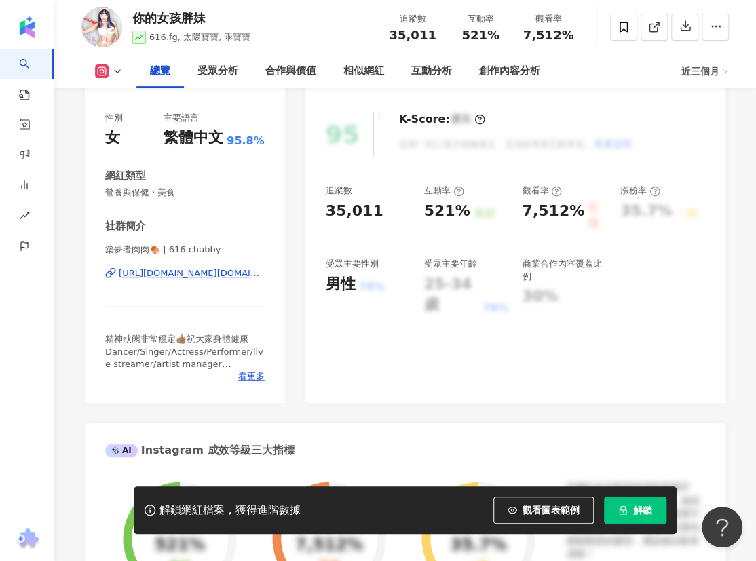
drag, startPoint x: 224, startPoint y: 270, endPoint x: 259, endPoint y: 0, distance: 272.3
click at [224, 270] on div "https://www.instagram.com/616.chubby/" at bounding box center [192, 273] width 146 height 12
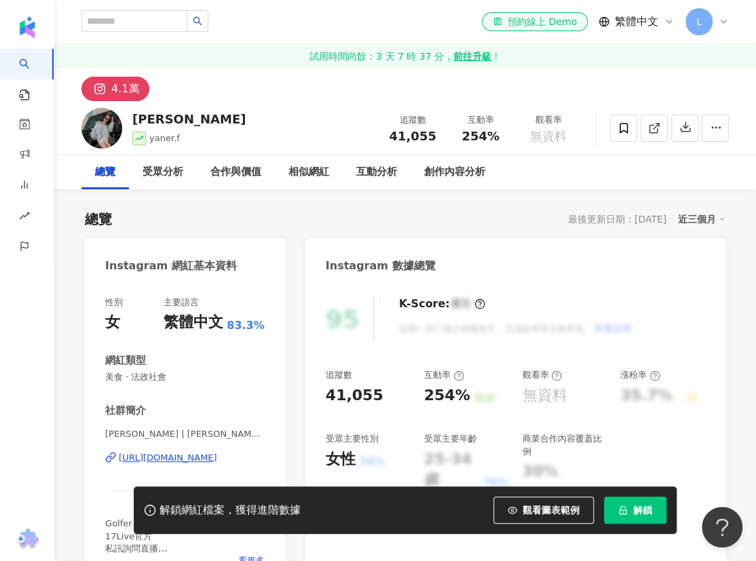
click at [176, 455] on div "https://www.instagram.com/yaner.f/" at bounding box center [168, 458] width 98 height 12
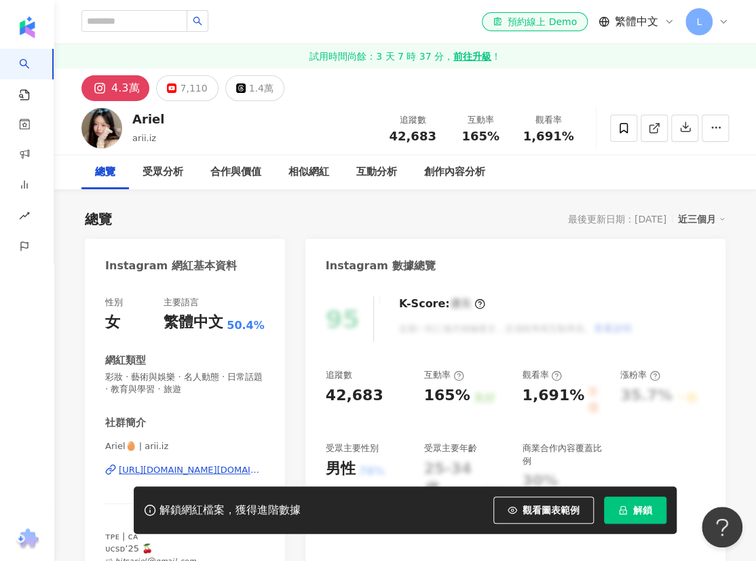
click at [180, 471] on div "[URL][DOMAIN_NAME][DOMAIN_NAME]" at bounding box center [192, 470] width 146 height 12
